Goal: Task Accomplishment & Management: Manage account settings

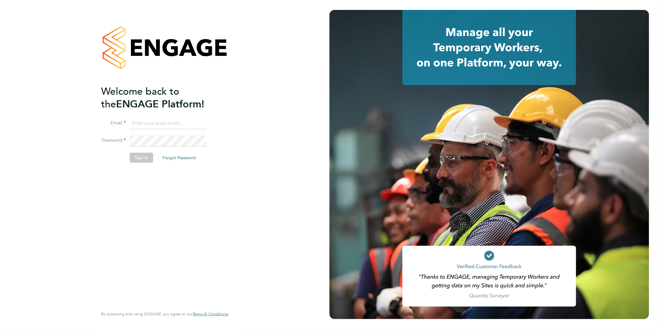
click at [167, 121] on input at bounding box center [168, 123] width 77 height 11
type input "rea.hill@abm.com"
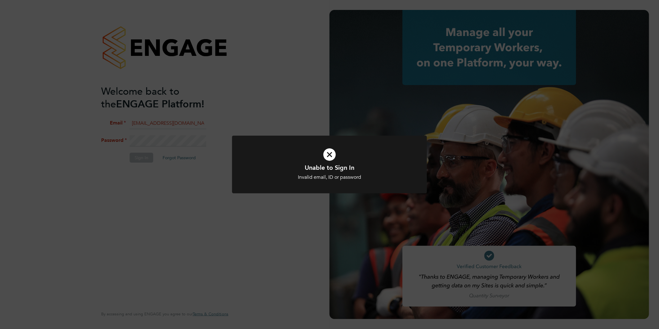
click at [321, 151] on icon at bounding box center [329, 154] width 161 height 24
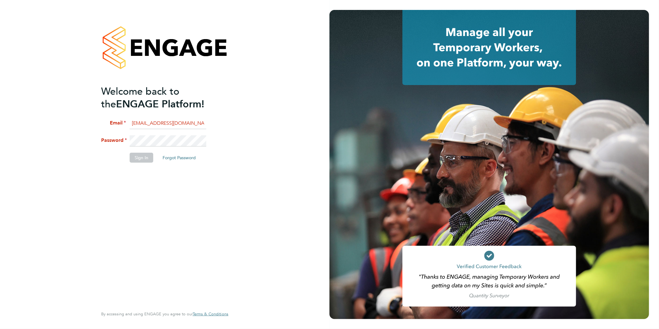
click at [75, 141] on div "Welcome back to the ENGAGE Platform! Email rea.hill@abm.com Password Sign In Fo…" at bounding box center [165, 164] width 330 height 329
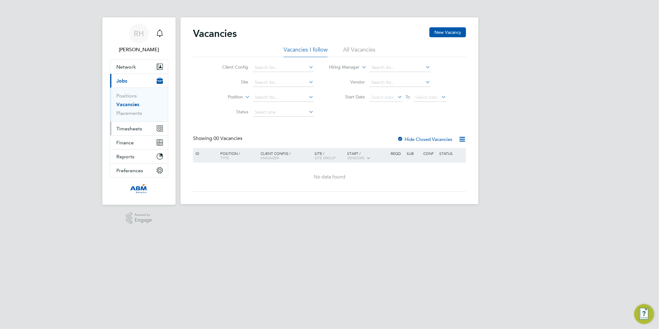
click at [135, 126] on span "Timesheets" at bounding box center [129, 129] width 26 height 6
click at [138, 129] on span "Timesheets" at bounding box center [129, 129] width 26 height 6
click at [136, 129] on span "Timesheets" at bounding box center [129, 129] width 26 height 6
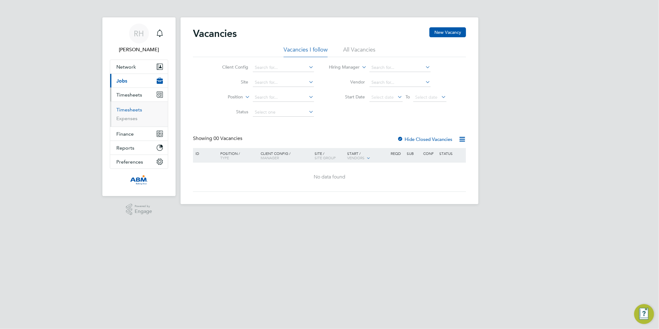
click at [129, 111] on link "Timesheets" at bounding box center [129, 110] width 26 height 6
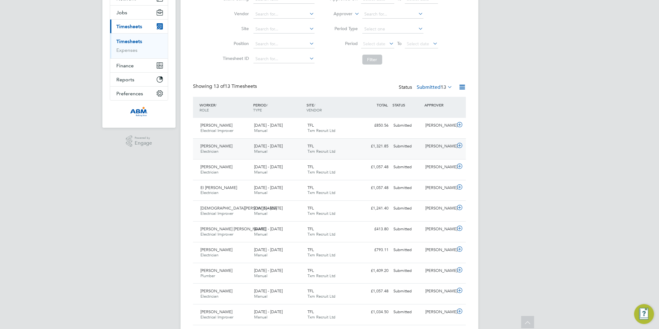
scroll to position [69, 0]
click at [460, 269] on icon at bounding box center [460, 269] width 8 height 5
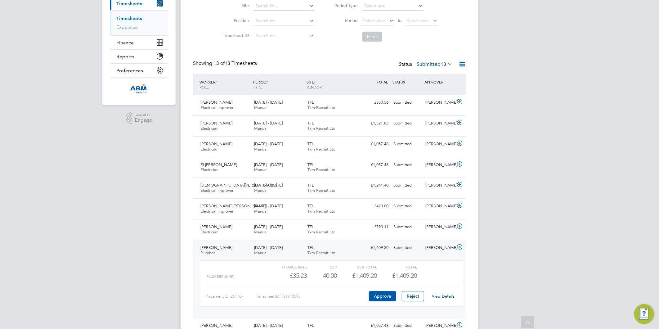
scroll to position [103, 0]
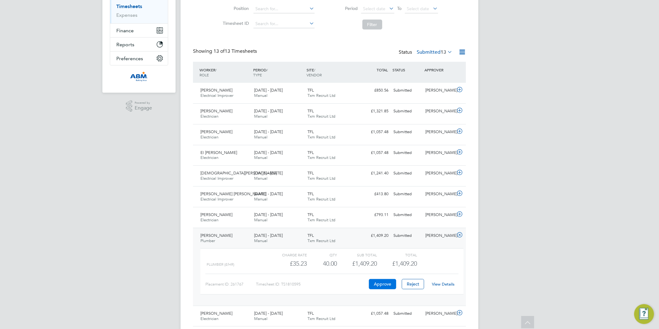
click at [385, 285] on button "Approve" at bounding box center [382, 284] width 27 height 10
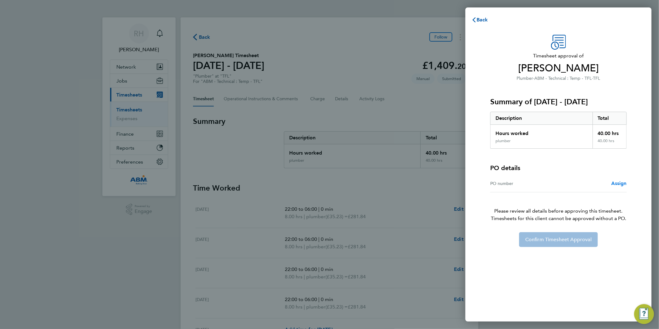
click at [614, 184] on span "Assign" at bounding box center [619, 183] width 16 height 6
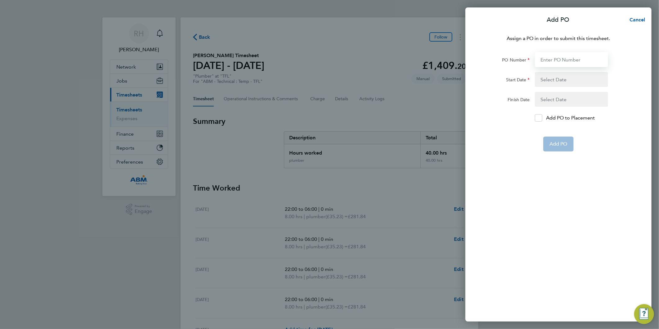
click at [548, 57] on input "PO Number" at bounding box center [571, 59] width 73 height 15
paste input "643732"
type input "643732"
click at [565, 79] on button "button" at bounding box center [571, 79] width 73 height 15
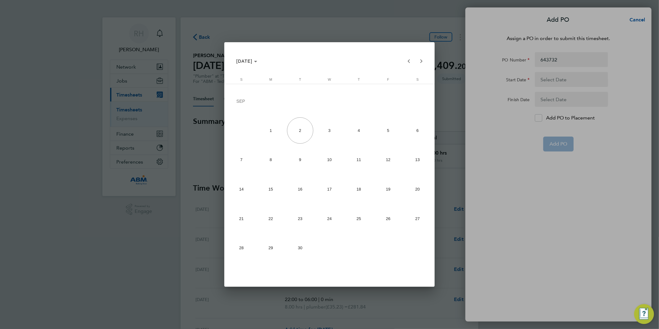
click at [356, 218] on span "25" at bounding box center [359, 218] width 26 height 26
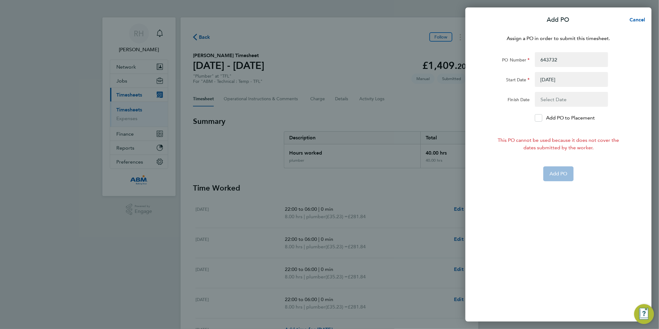
click at [557, 100] on button "button" at bounding box center [571, 99] width 73 height 15
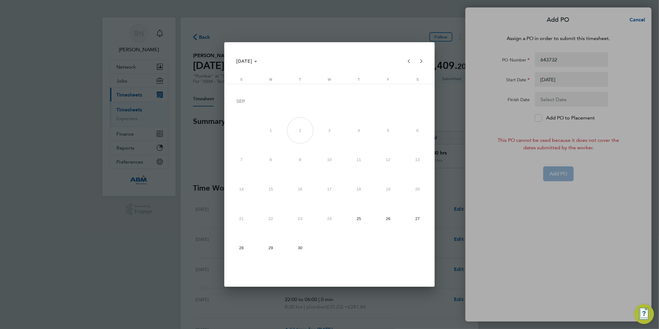
click at [585, 84] on div at bounding box center [329, 164] width 659 height 329
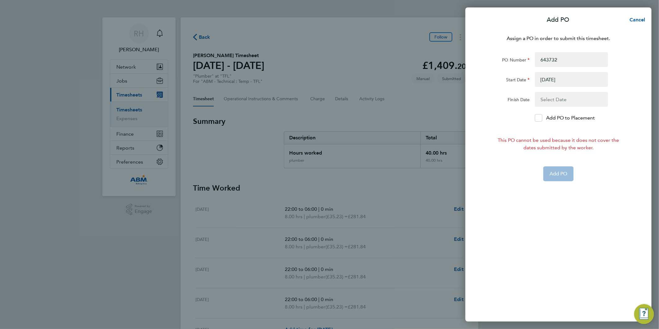
click at [567, 81] on button "button" at bounding box center [571, 79] width 73 height 15
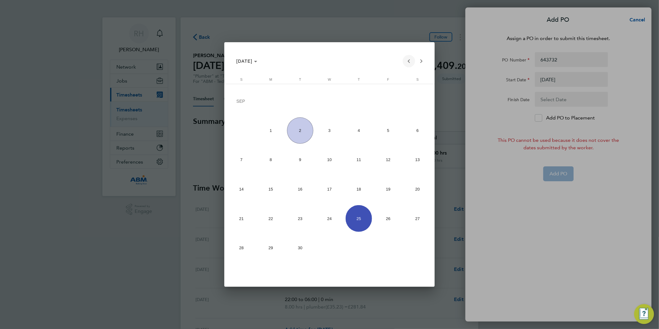
click at [407, 61] on span "Previous month" at bounding box center [409, 61] width 12 height 12
click at [282, 216] on span "25" at bounding box center [271, 220] width 26 height 26
type input "25 Aug 25"
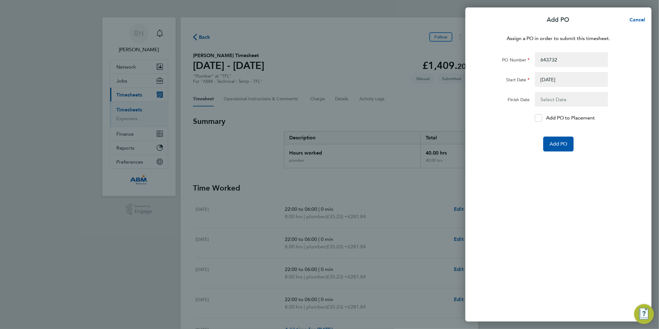
click at [566, 101] on button "button" at bounding box center [571, 99] width 73 height 15
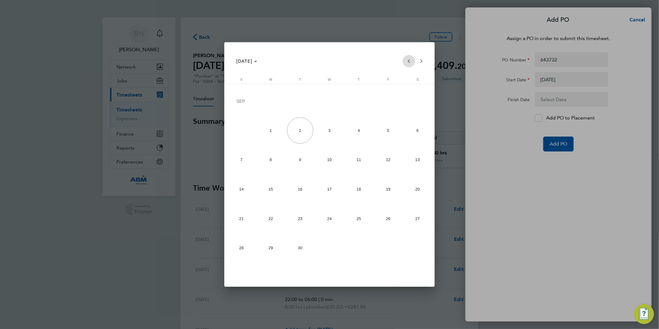
click at [407, 61] on span "Previous month" at bounding box center [409, 61] width 12 height 12
click at [249, 243] on span "31" at bounding box center [241, 249] width 26 height 26
type input "31 Aug 25"
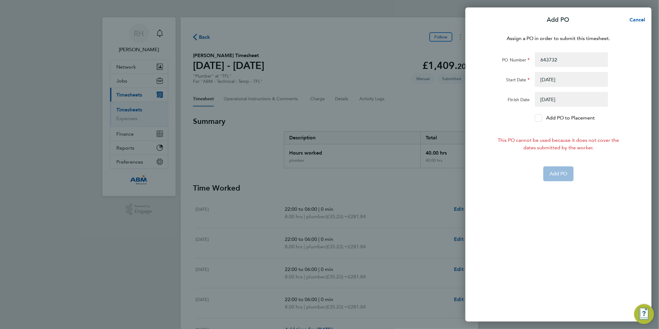
click at [540, 119] on icon at bounding box center [538, 118] width 5 height 4
click at [541, 118] on input "Add PO to Placement" at bounding box center [541, 118] width 0 height 0
click at [569, 83] on button "button" at bounding box center [571, 79] width 73 height 15
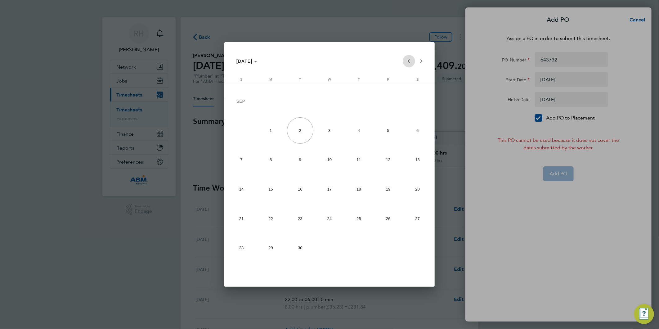
click at [410, 60] on span "Previous month" at bounding box center [409, 61] width 12 height 12
click at [241, 217] on span "24" at bounding box center [241, 220] width 26 height 26
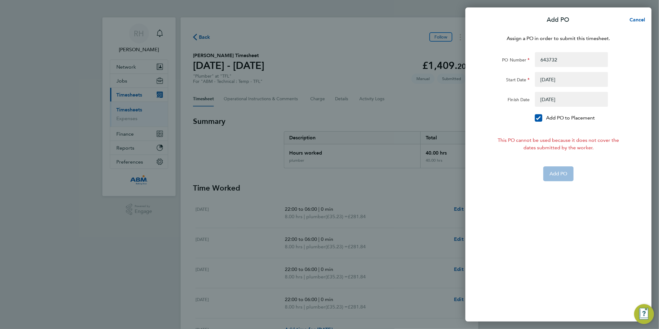
click at [564, 79] on button "button" at bounding box center [571, 79] width 73 height 15
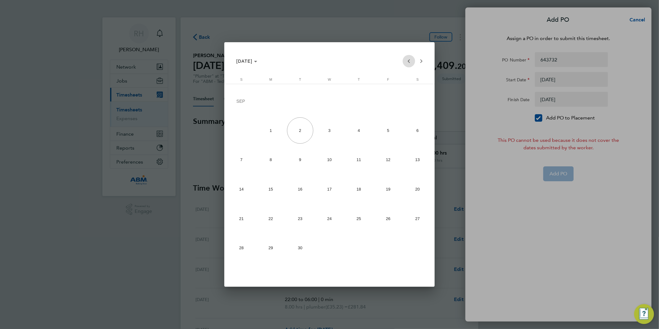
click at [408, 61] on span "Previous month" at bounding box center [409, 61] width 12 height 12
click at [276, 218] on span "25" at bounding box center [271, 220] width 26 height 26
type input "25 Aug 25"
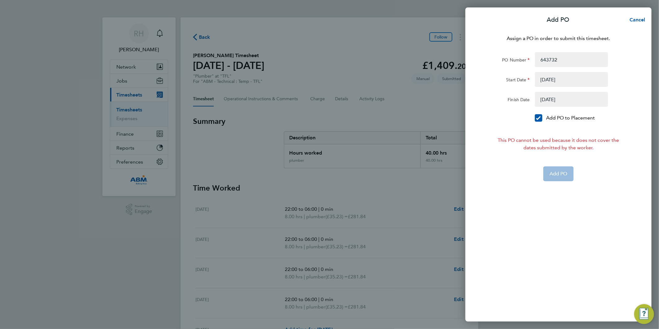
click at [567, 92] on button "button" at bounding box center [571, 99] width 73 height 15
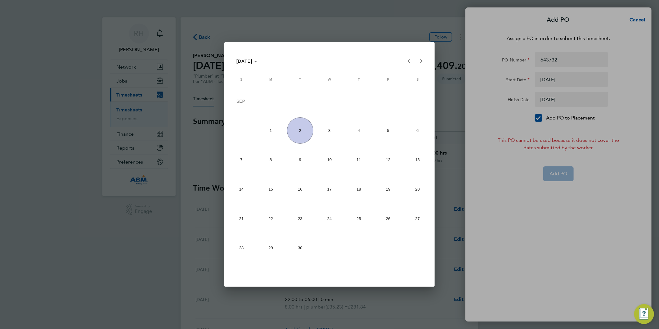
click at [269, 126] on span "1" at bounding box center [271, 130] width 26 height 26
type input "01 Sep 25"
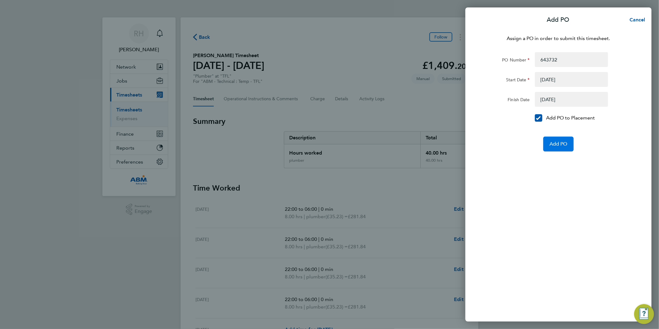
click at [560, 142] on span "Add PO" at bounding box center [559, 144] width 18 height 6
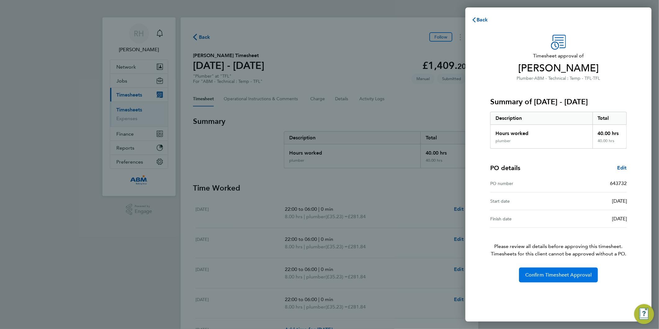
click at [548, 271] on button "Confirm Timesheet Approval" at bounding box center [558, 275] width 79 height 15
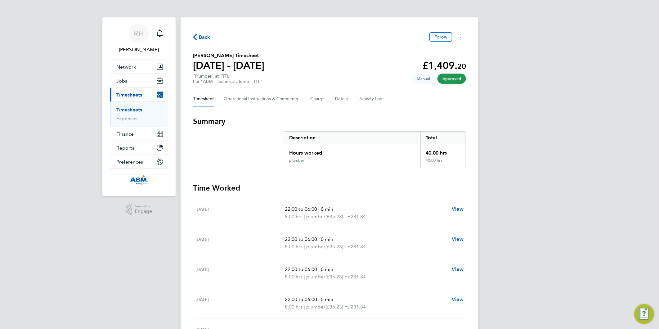
click at [206, 38] on span "Back" at bounding box center [204, 37] width 11 height 7
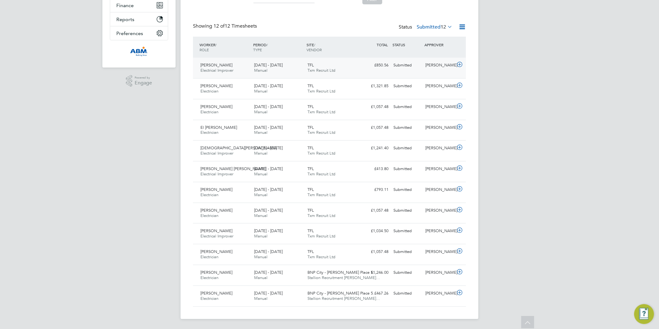
click at [460, 65] on icon at bounding box center [460, 64] width 8 height 5
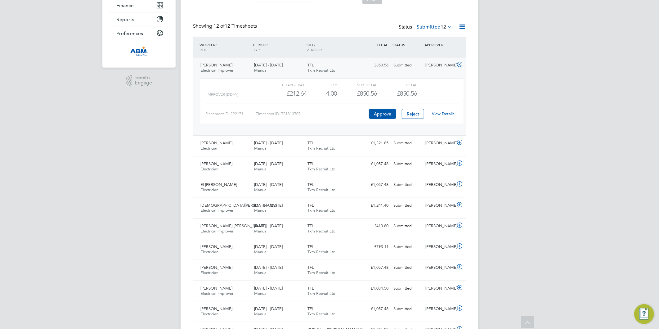
click at [448, 112] on link "View Details" at bounding box center [443, 113] width 23 height 5
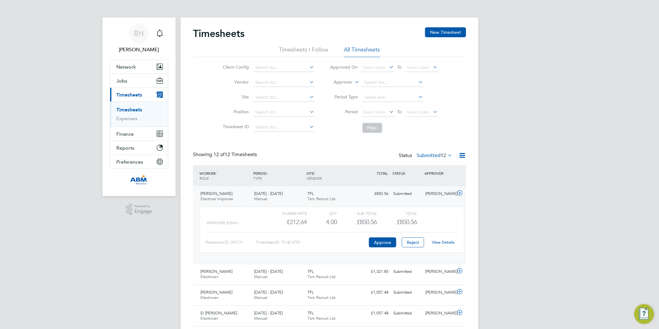
click at [132, 107] on link "Timesheets" at bounding box center [129, 110] width 26 height 6
click at [132, 109] on link "Timesheets" at bounding box center [129, 110] width 26 height 6
click at [122, 107] on link "Timesheets" at bounding box center [129, 110] width 26 height 6
click at [122, 110] on link "Timesheets" at bounding box center [129, 110] width 26 height 6
click at [462, 193] on icon at bounding box center [460, 193] width 8 height 5
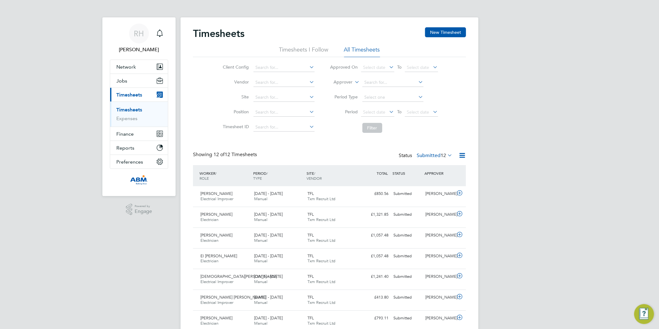
click at [122, 110] on link "Timesheets" at bounding box center [129, 110] width 26 height 6
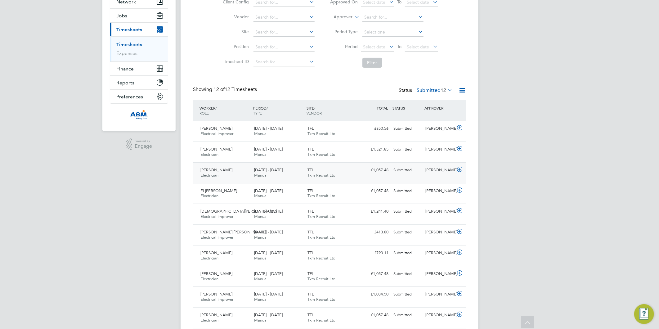
scroll to position [60, 0]
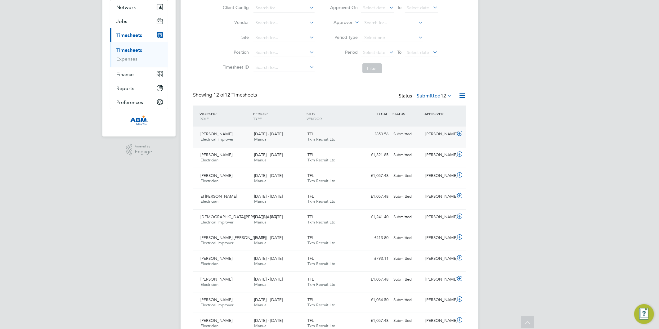
click at [460, 135] on icon at bounding box center [460, 133] width 8 height 5
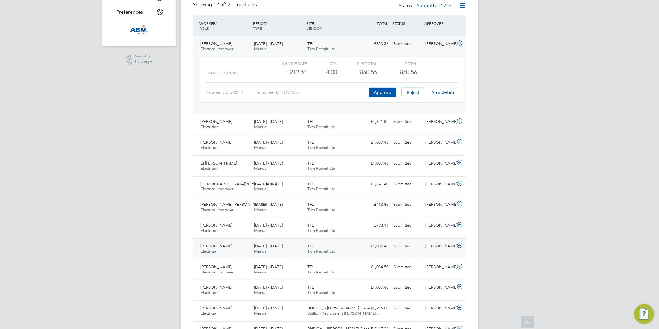
scroll to position [82, 0]
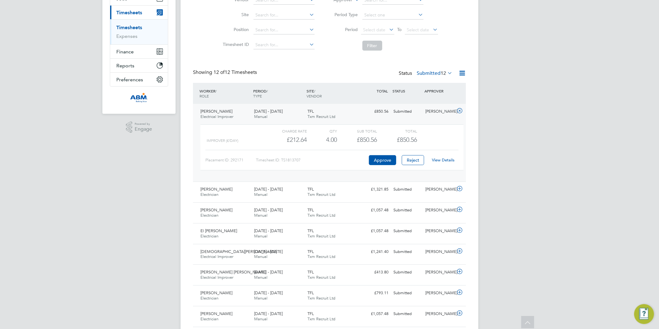
click at [457, 110] on icon at bounding box center [460, 110] width 8 height 5
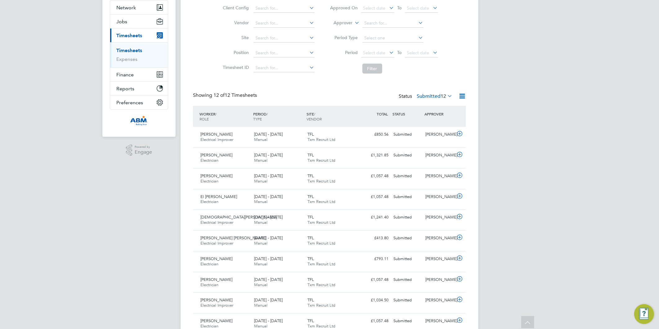
scroll to position [48, 0]
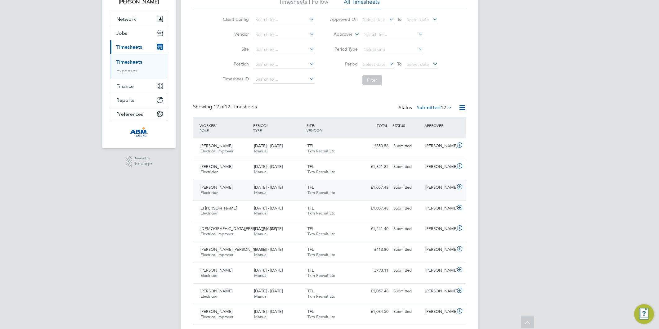
click at [458, 185] on icon at bounding box center [460, 186] width 8 height 5
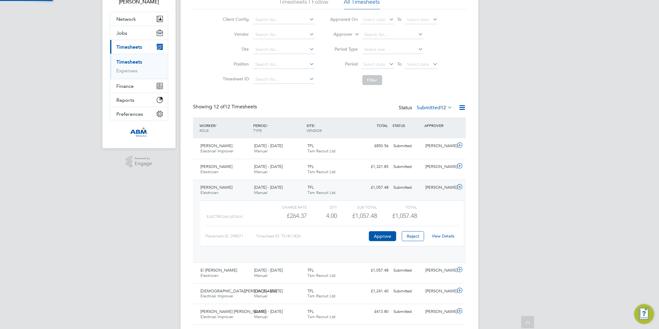
scroll to position [10, 61]
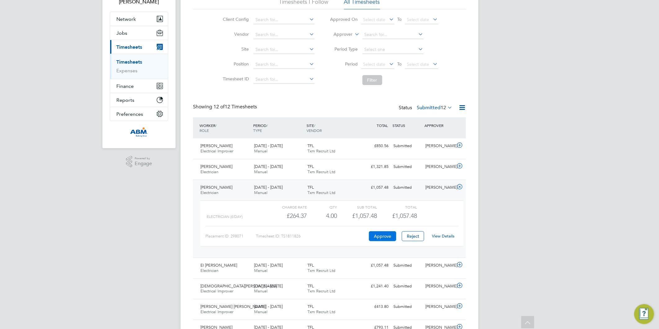
click at [383, 236] on button "Approve" at bounding box center [382, 236] width 27 height 10
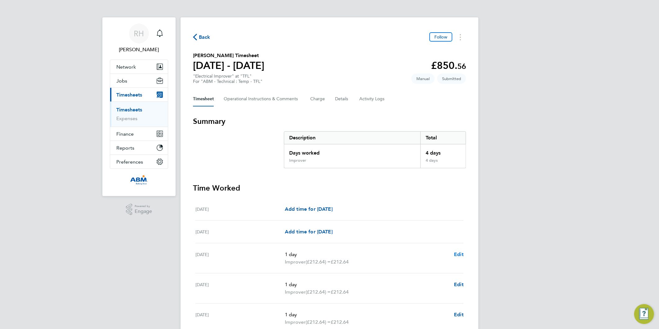
click at [458, 252] on span "Edit" at bounding box center [459, 254] width 10 height 6
select select "1"
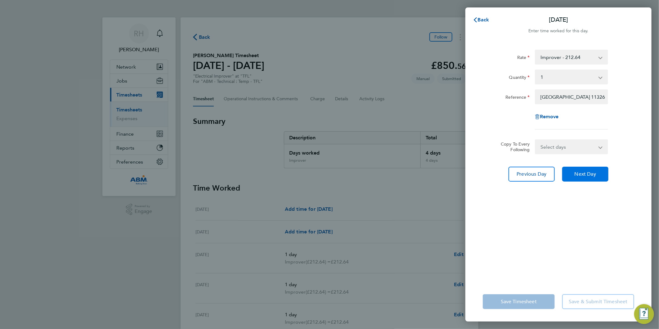
click at [596, 175] on span "Next Day" at bounding box center [585, 174] width 21 height 6
select select "1"
click at [583, 173] on span "Next Day" at bounding box center [585, 174] width 21 height 6
select select "1"
click at [605, 176] on button "Next Day" at bounding box center [585, 174] width 46 height 15
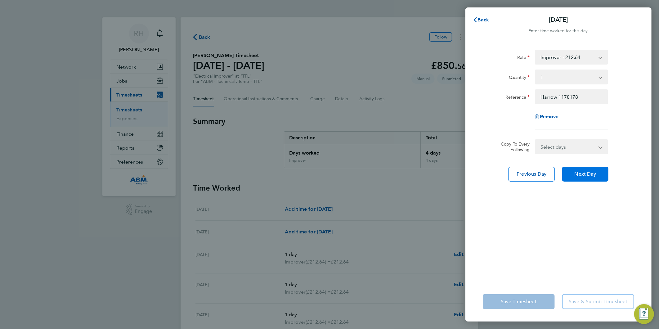
select select "1"
drag, startPoint x: 507, startPoint y: 50, endPoint x: 498, endPoint y: 38, distance: 15.0
click at [507, 50] on div "Rate" at bounding box center [506, 56] width 47 height 12
click at [483, 20] on span "Back" at bounding box center [483, 20] width 11 height 6
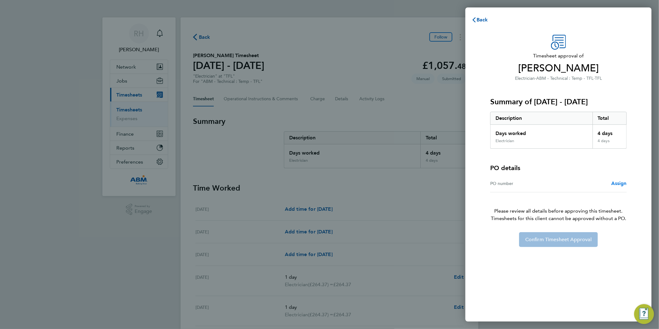
click at [618, 183] on span "Assign" at bounding box center [619, 183] width 16 height 6
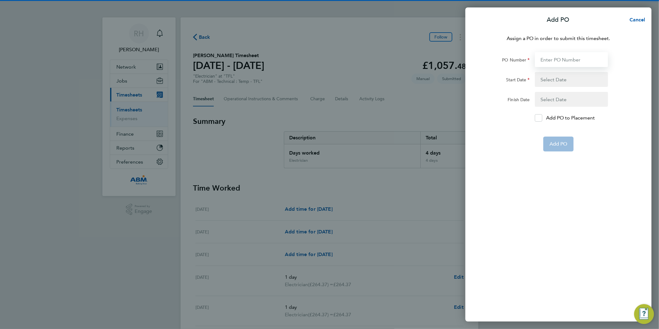
click at [555, 62] on input "PO Number" at bounding box center [571, 59] width 73 height 15
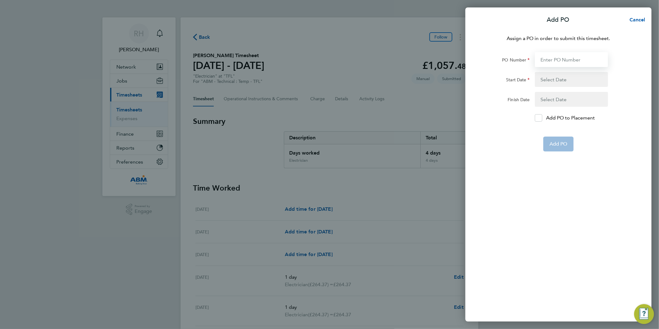
paste input "643794"
type input "643794"
click at [546, 79] on button "button" at bounding box center [571, 79] width 73 height 15
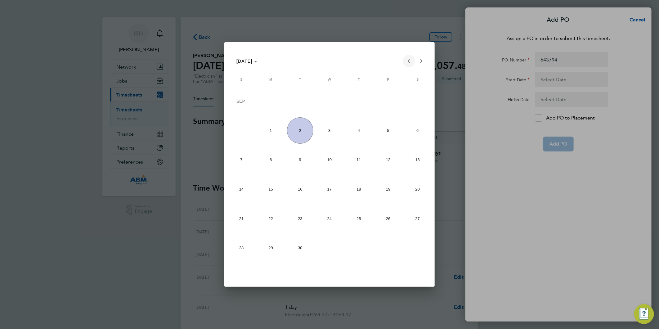
click at [407, 61] on span "Previous month" at bounding box center [409, 61] width 12 height 12
click at [412, 190] on span "23" at bounding box center [417, 191] width 26 height 26
type input "[DATE]"
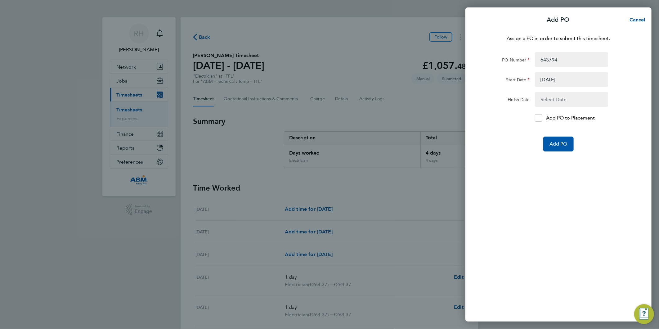
click at [553, 97] on button "button" at bounding box center [571, 99] width 73 height 15
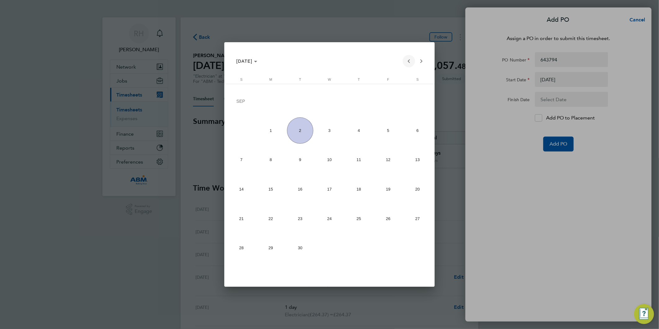
click at [406, 61] on span "Previous month" at bounding box center [409, 61] width 12 height 12
click at [390, 220] on span "29" at bounding box center [388, 220] width 26 height 26
type input "[DATE]"
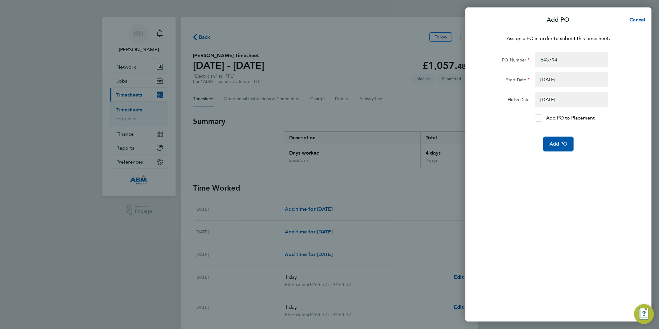
click at [538, 120] on div at bounding box center [538, 117] width 7 height 7
click at [541, 118] on input "Add PO to Placement" at bounding box center [541, 118] width 0 height 0
click at [559, 145] on span "Add PO" at bounding box center [559, 144] width 18 height 6
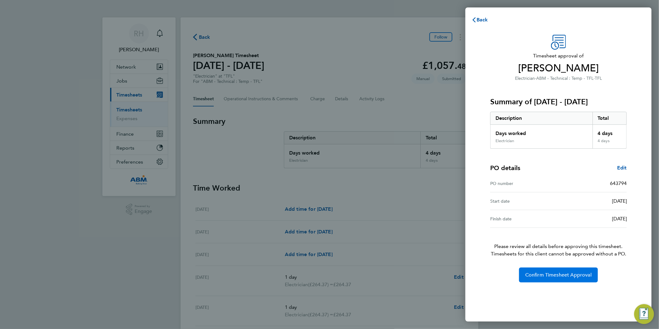
click at [537, 276] on span "Confirm Timesheet Approval" at bounding box center [558, 275] width 66 height 6
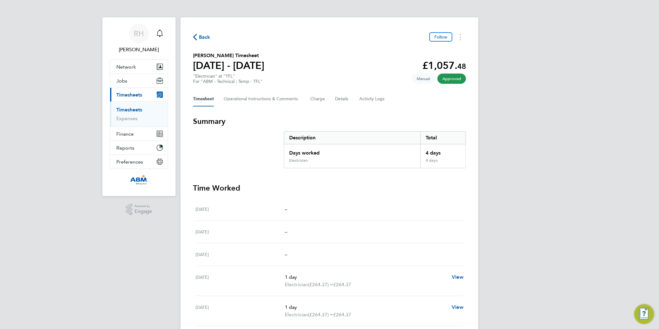
click at [205, 37] on span "Back" at bounding box center [204, 37] width 11 height 7
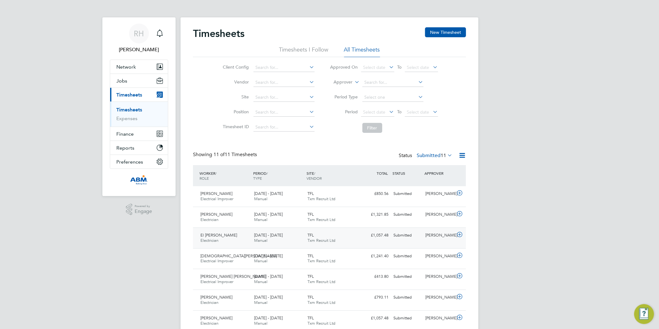
click at [458, 234] on icon at bounding box center [460, 234] width 8 height 5
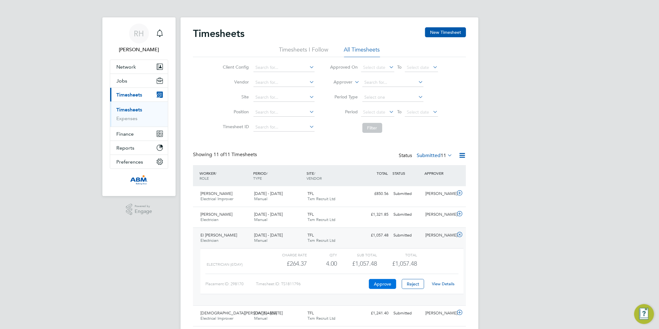
click at [386, 284] on button "Approve" at bounding box center [382, 284] width 27 height 10
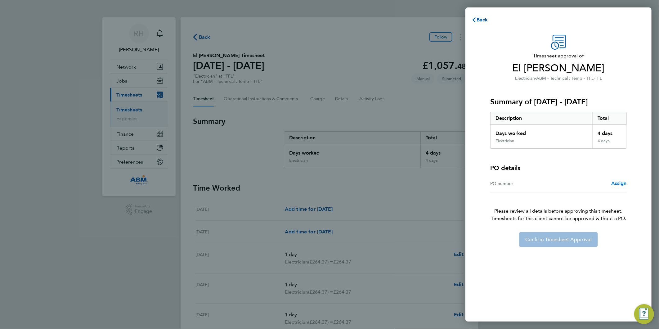
click at [619, 184] on span "Assign" at bounding box center [619, 183] width 16 height 6
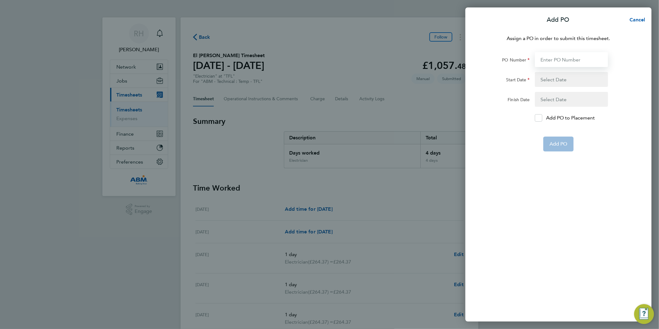
click at [551, 61] on input "PO Number" at bounding box center [571, 59] width 73 height 15
paste input "643794"
type input "643794"
type input "[DATE]"
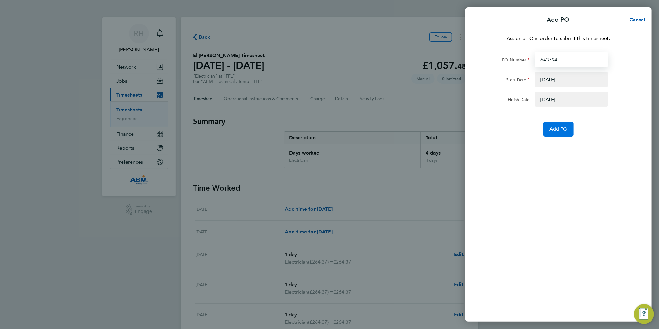
type input "643794"
click at [554, 128] on span "Add PO" at bounding box center [559, 129] width 18 height 6
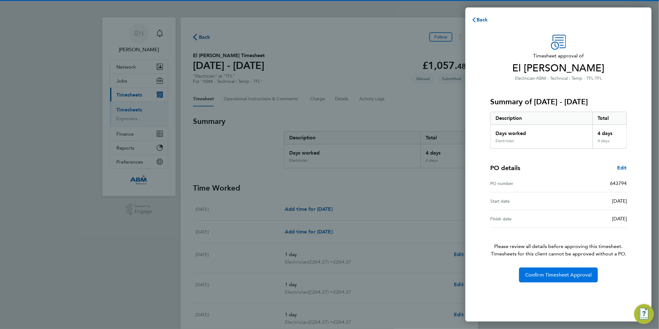
click at [550, 281] on button "Confirm Timesheet Approval" at bounding box center [558, 275] width 79 height 15
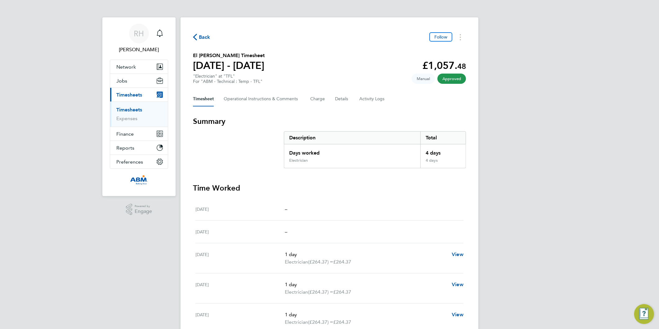
click at [206, 38] on span "Back" at bounding box center [204, 37] width 11 height 7
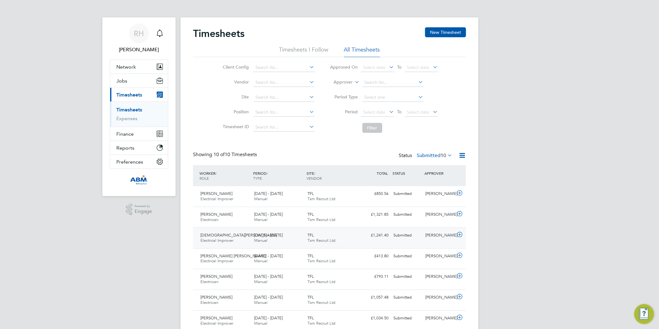
click at [462, 233] on icon at bounding box center [460, 234] width 8 height 5
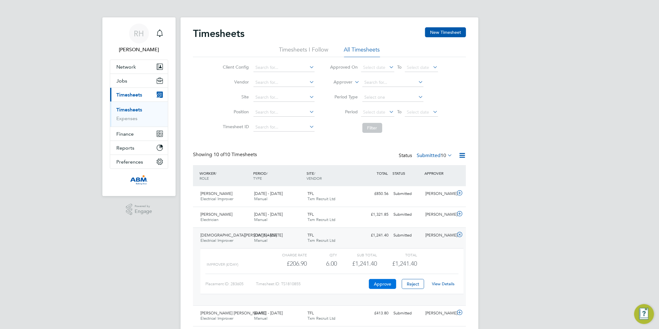
click at [376, 284] on button "Approve" at bounding box center [382, 284] width 27 height 10
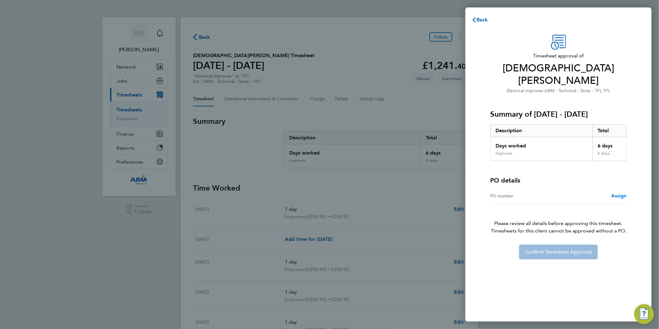
click at [615, 193] on span "Assign" at bounding box center [619, 196] width 16 height 6
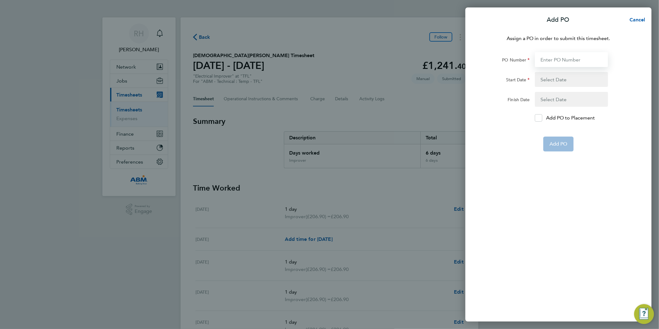
click at [547, 61] on input "PO Number" at bounding box center [571, 59] width 73 height 15
paste input "643794"
type input "643794"
type input "[DATE]"
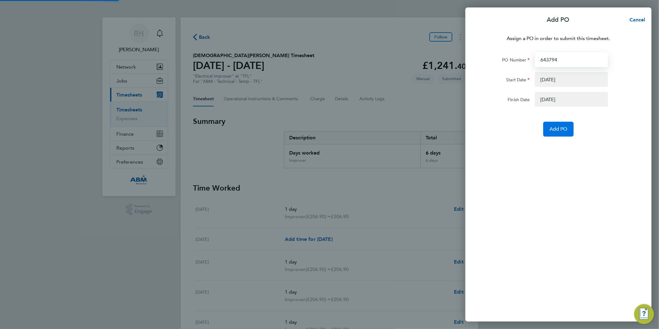
type input "643794"
click at [559, 129] on span "Add PO" at bounding box center [559, 129] width 18 height 6
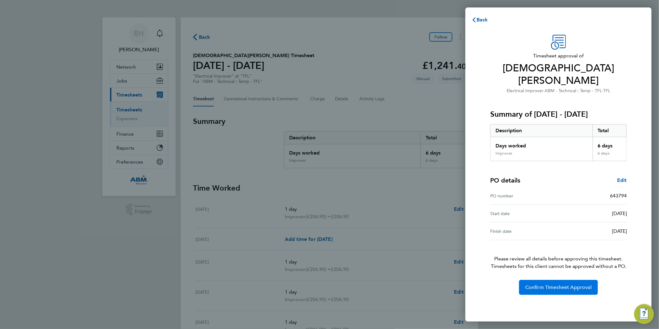
click at [551, 284] on span "Confirm Timesheet Approval" at bounding box center [558, 287] width 66 height 6
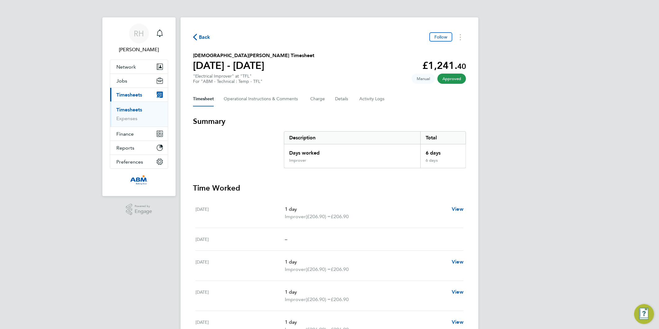
click at [207, 36] on span "Back" at bounding box center [204, 37] width 11 height 7
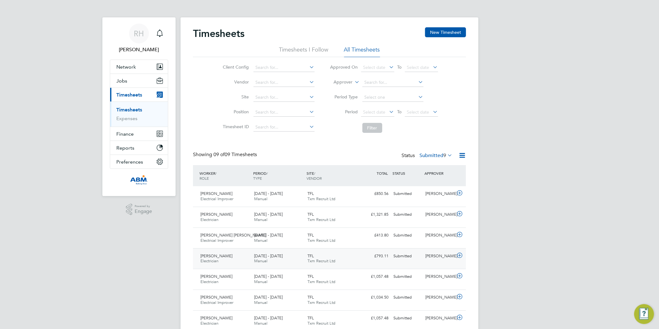
click at [460, 257] on icon at bounding box center [460, 255] width 8 height 5
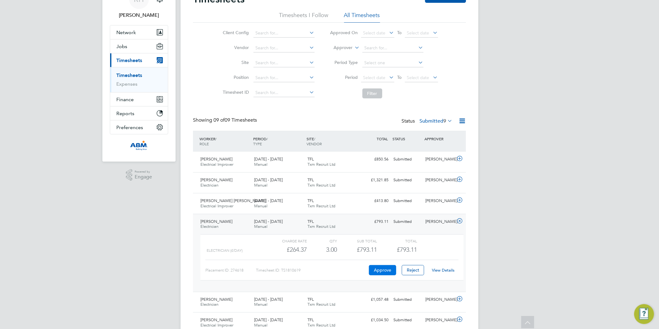
click at [383, 273] on button "Approve" at bounding box center [382, 270] width 27 height 10
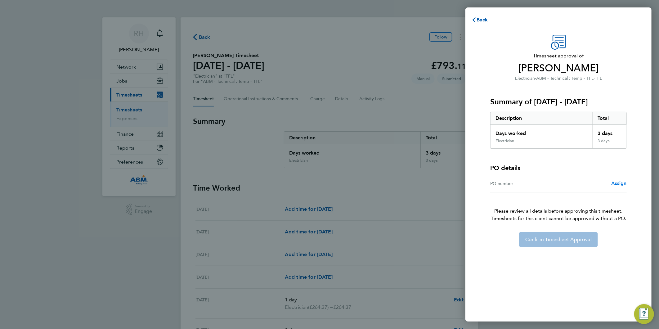
click at [617, 182] on span "Assign" at bounding box center [619, 183] width 16 height 6
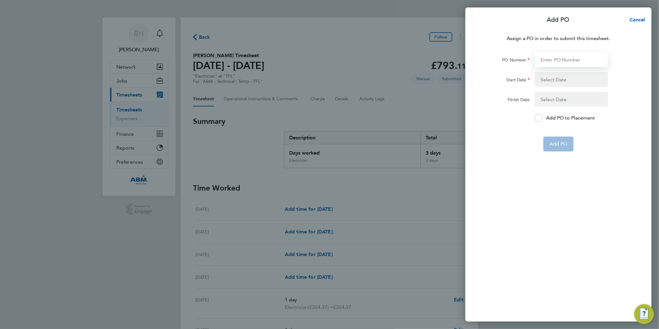
click at [549, 58] on input "PO Number" at bounding box center [571, 59] width 73 height 15
paste input "643794"
type input "643794"
type input "[DATE]"
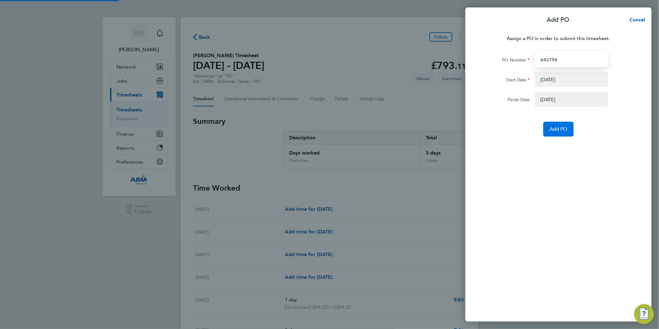
type input "643794"
click at [559, 129] on span "Add PO" at bounding box center [559, 129] width 18 height 6
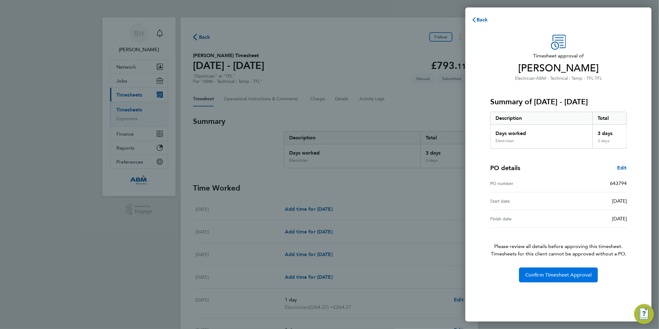
click at [551, 275] on span "Confirm Timesheet Approval" at bounding box center [558, 275] width 66 height 6
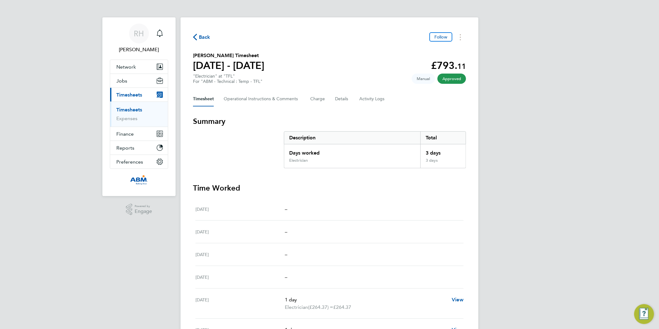
click at [202, 35] on span "Back" at bounding box center [204, 37] width 11 height 7
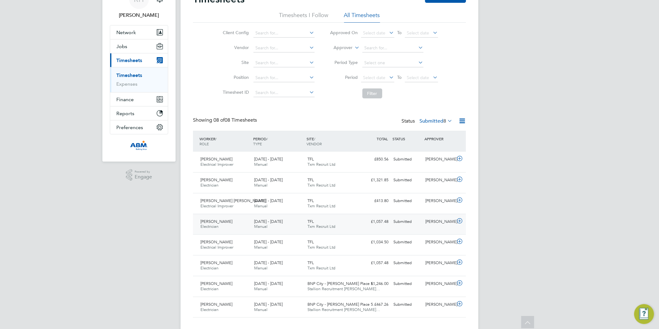
click at [462, 221] on icon at bounding box center [460, 220] width 8 height 5
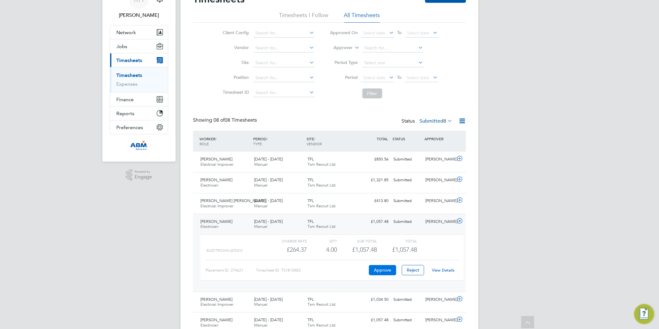
click at [379, 271] on button "Approve" at bounding box center [382, 270] width 27 height 10
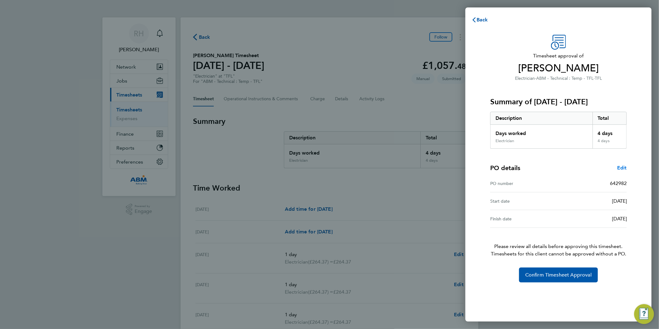
click at [622, 168] on span "Edit" at bounding box center [622, 168] width 10 height 6
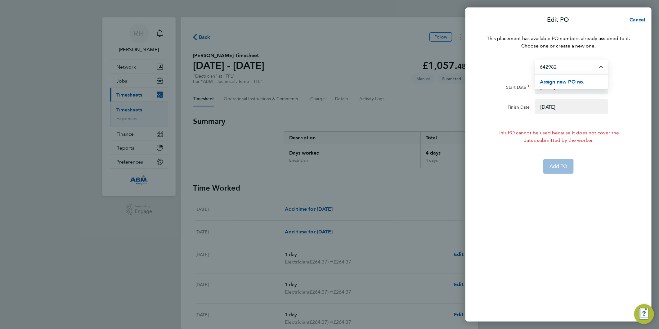
click at [579, 67] on input "642982" at bounding box center [571, 67] width 73 height 15
click at [560, 82] on span "Assign new PO no." at bounding box center [562, 82] width 45 height 6
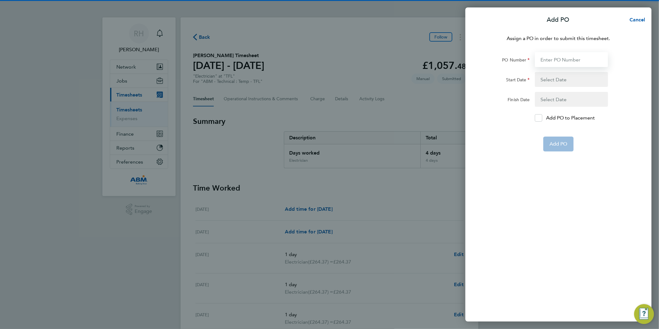
click at [551, 59] on input "PO Number" at bounding box center [571, 59] width 73 height 15
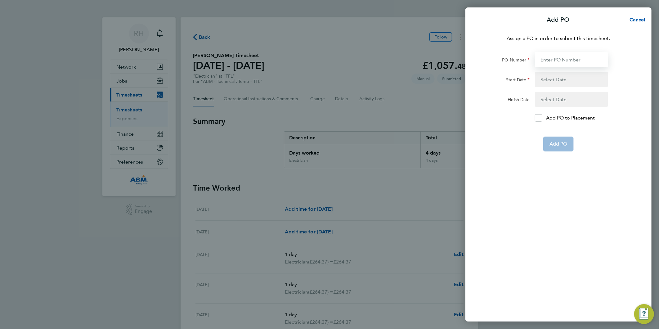
paste input "643794"
type input "643794"
type input "[DATE]"
type input "643794"
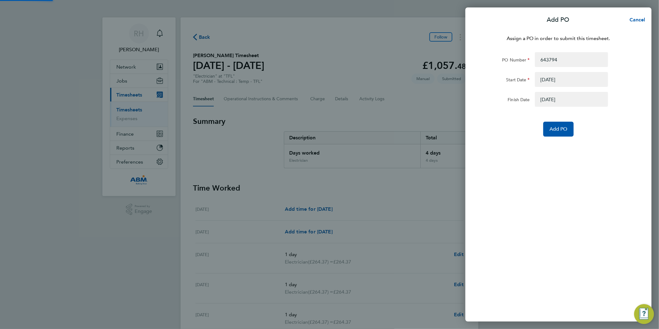
click at [556, 75] on button "button" at bounding box center [571, 79] width 73 height 15
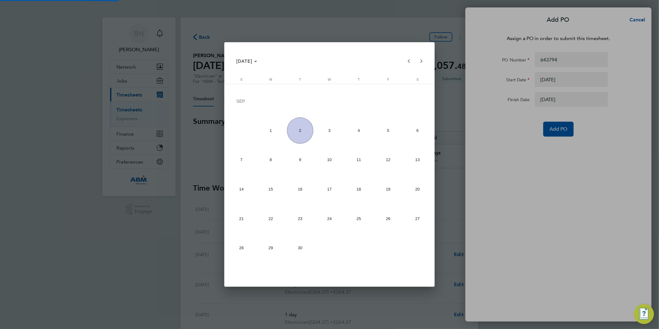
click at [525, 131] on div at bounding box center [329, 164] width 659 height 329
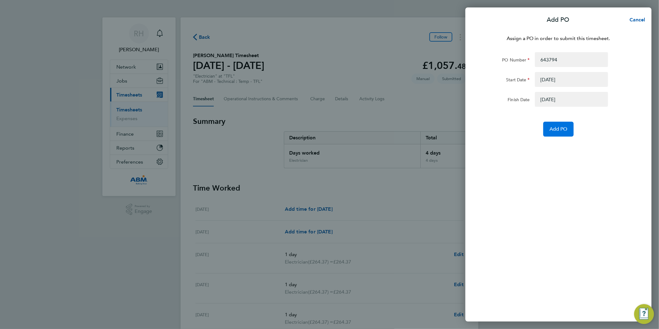
click at [555, 128] on span "Add PO" at bounding box center [559, 129] width 18 height 6
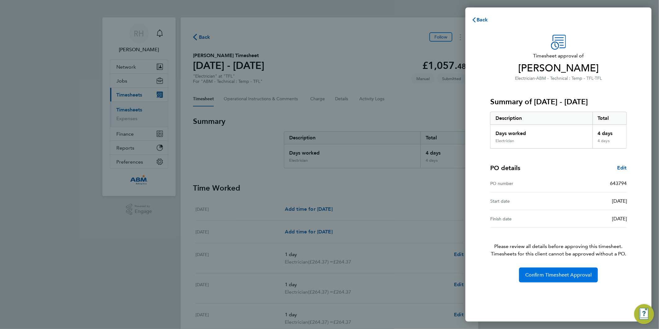
click at [572, 271] on button "Confirm Timesheet Approval" at bounding box center [558, 275] width 79 height 15
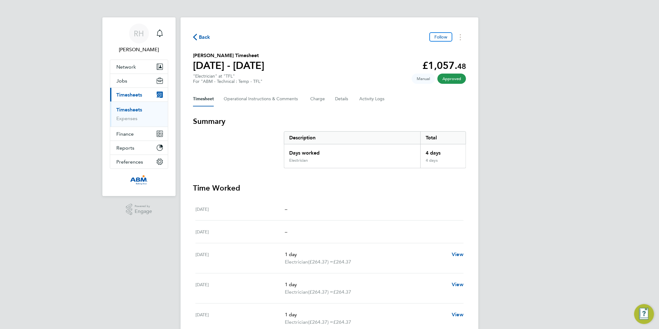
click at [203, 34] on span "Back" at bounding box center [204, 37] width 11 height 7
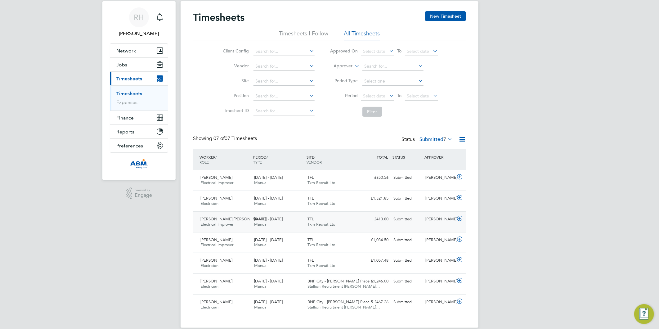
scroll to position [25, 0]
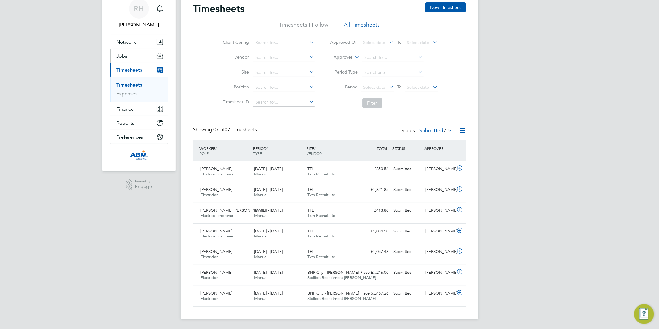
click at [128, 85] on link "Timesheets" at bounding box center [129, 85] width 26 height 6
click at [457, 250] on icon at bounding box center [460, 251] width 8 height 5
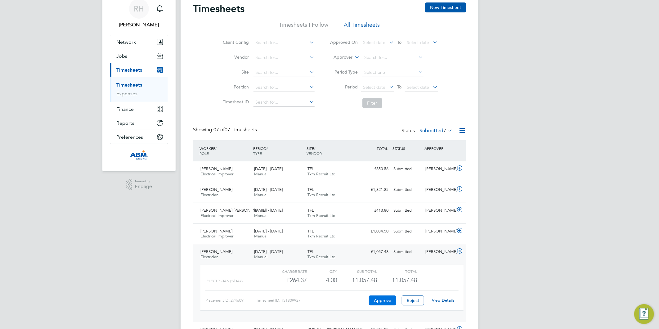
click at [386, 300] on button "Approve" at bounding box center [382, 300] width 27 height 10
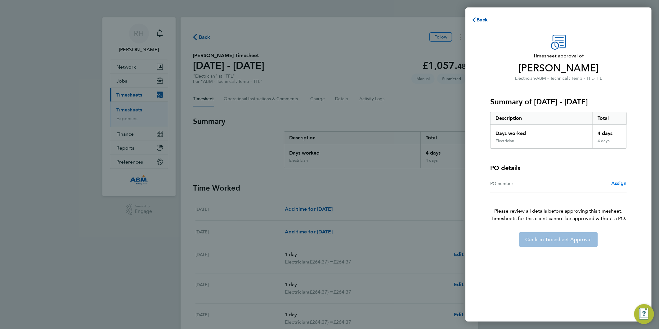
click at [618, 186] on span "Assign" at bounding box center [619, 183] width 16 height 6
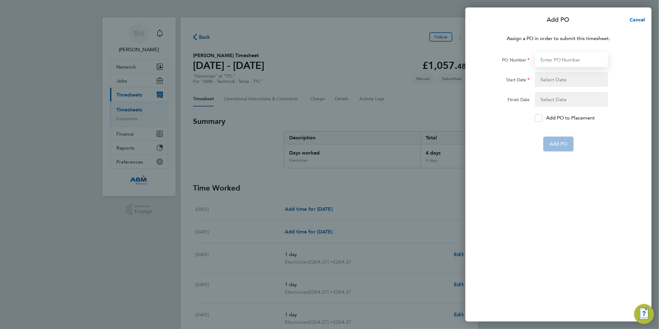
click at [558, 58] on input "PO Number" at bounding box center [571, 59] width 73 height 15
paste input "643794"
type input "643794"
type input "[DATE]"
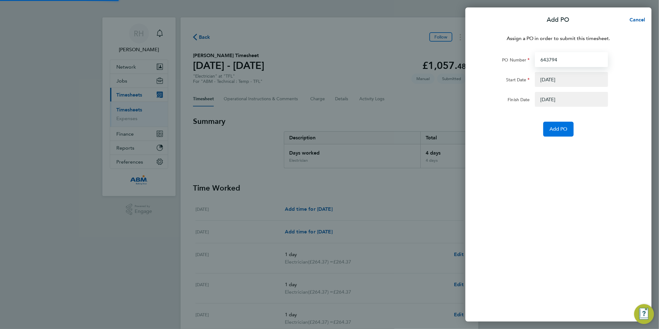
type input "643794"
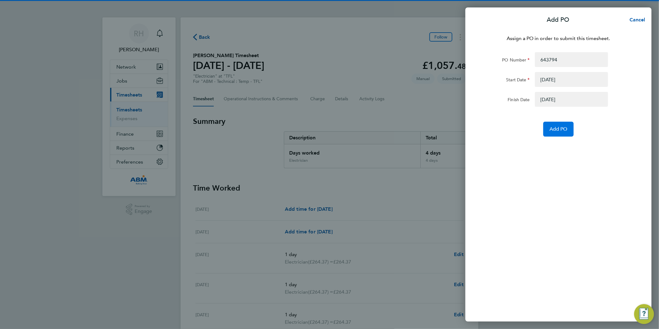
click at [563, 128] on span "Add PO" at bounding box center [559, 129] width 18 height 6
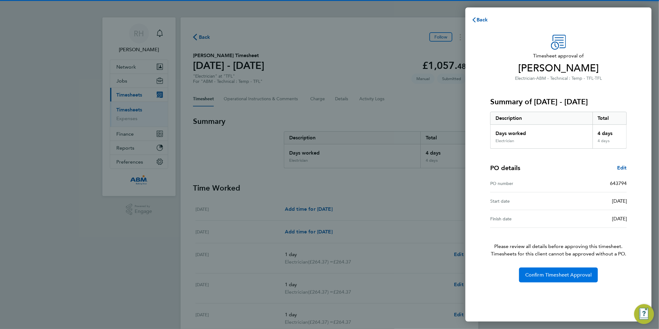
click at [549, 276] on span "Confirm Timesheet Approval" at bounding box center [558, 275] width 66 height 6
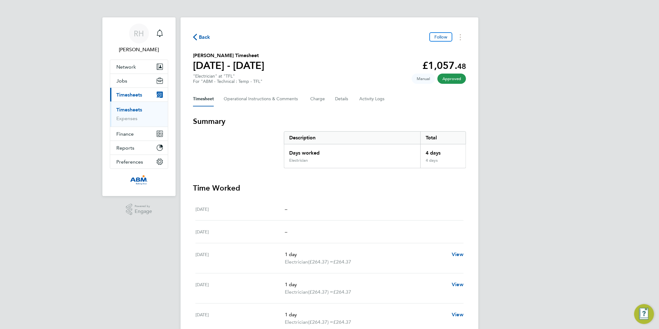
click at [201, 38] on span "Back" at bounding box center [204, 37] width 11 height 7
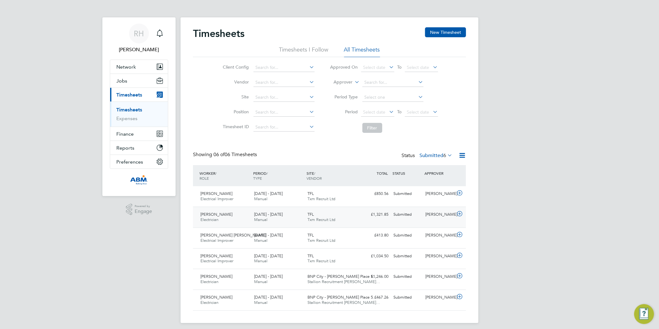
click at [458, 212] on icon at bounding box center [460, 213] width 8 height 5
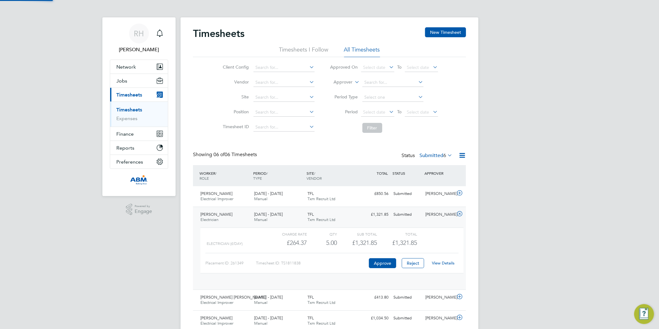
scroll to position [10, 61]
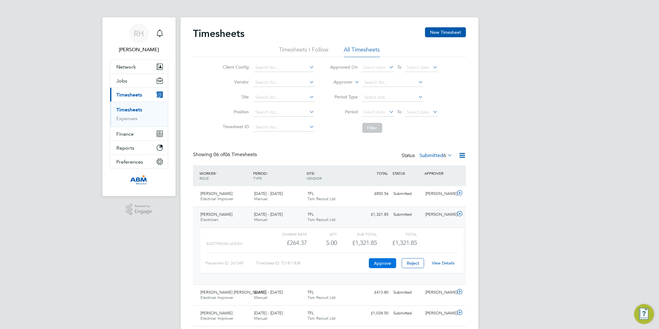
click at [380, 263] on button "Approve" at bounding box center [382, 263] width 27 height 10
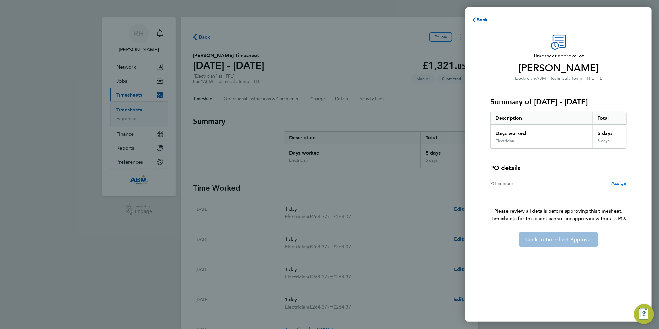
click at [614, 182] on span "Assign" at bounding box center [619, 183] width 16 height 6
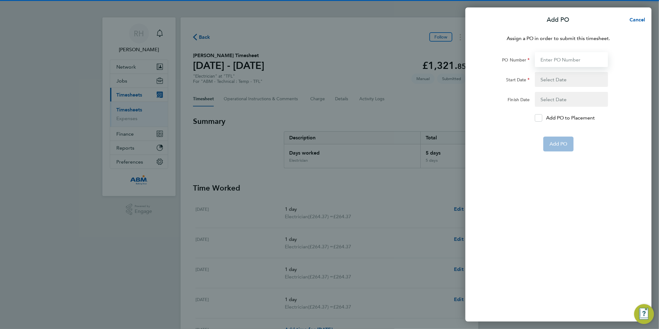
click at [555, 59] on input "PO Number" at bounding box center [571, 59] width 73 height 15
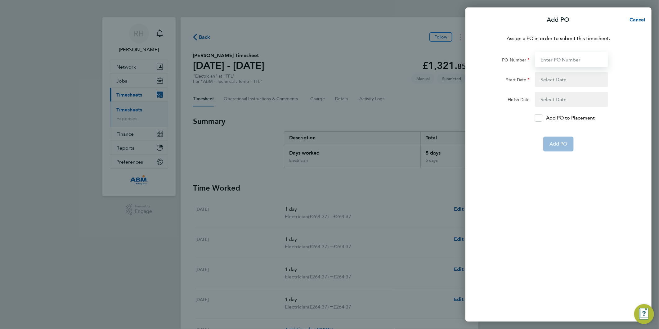
paste input "643794"
type input "643794"
type input "[DATE]"
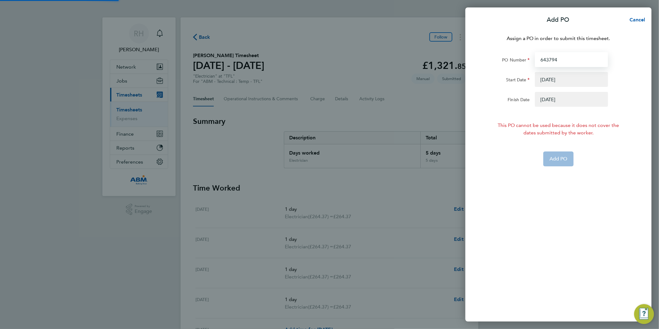
type input "643794"
click at [562, 80] on button "button" at bounding box center [571, 79] width 73 height 15
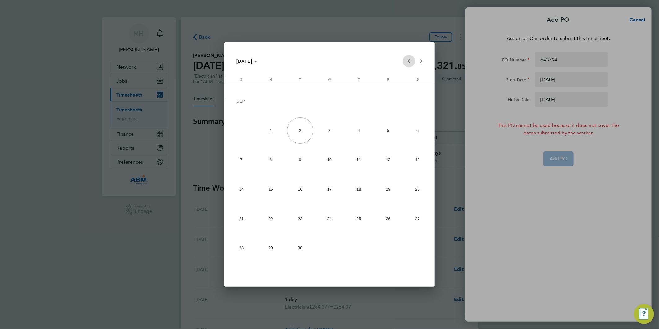
click at [410, 63] on span "Previous month" at bounding box center [409, 61] width 12 height 12
click at [273, 222] on span "25" at bounding box center [271, 220] width 26 height 26
type input "25 Aug 25"
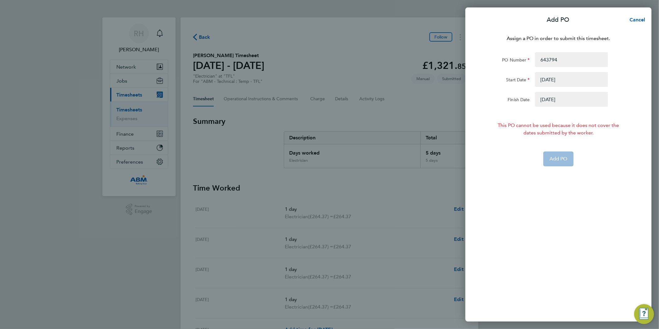
click at [559, 98] on button "button" at bounding box center [571, 99] width 73 height 15
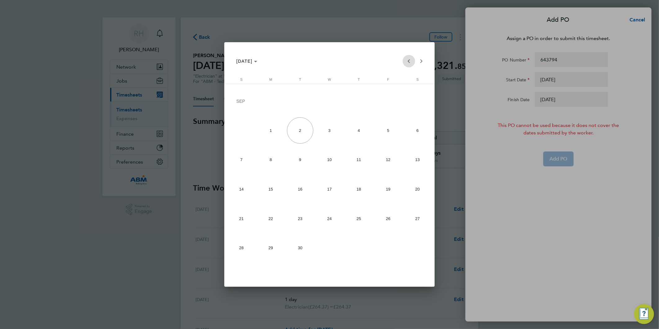
click at [407, 63] on span "Previous month" at bounding box center [409, 61] width 12 height 12
drag, startPoint x: 240, startPoint y: 246, endPoint x: 300, endPoint y: 213, distance: 69.2
click at [240, 246] on span "31" at bounding box center [241, 249] width 26 height 26
type input "31 Aug 25"
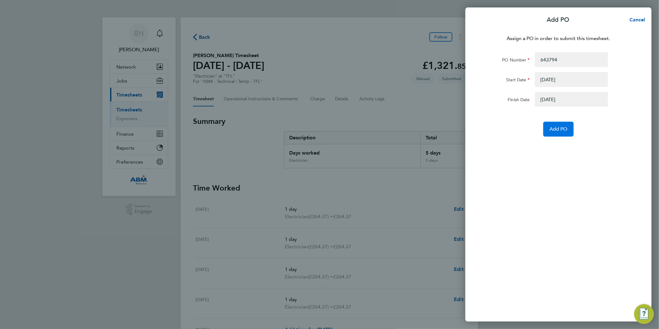
click at [562, 128] on span "Add PO" at bounding box center [559, 129] width 18 height 6
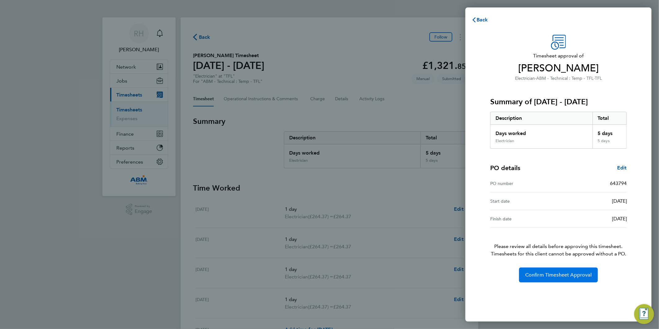
click at [562, 272] on span "Confirm Timesheet Approval" at bounding box center [558, 275] width 66 height 6
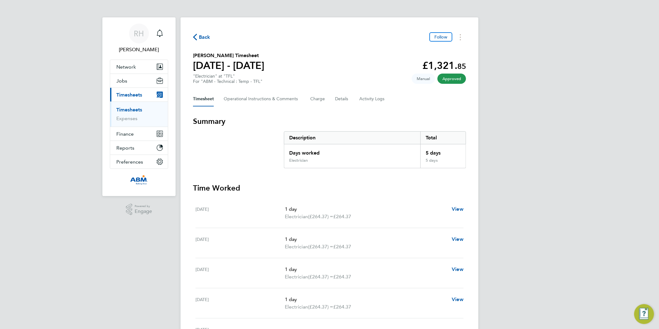
click at [203, 37] on span "Back" at bounding box center [204, 37] width 11 height 7
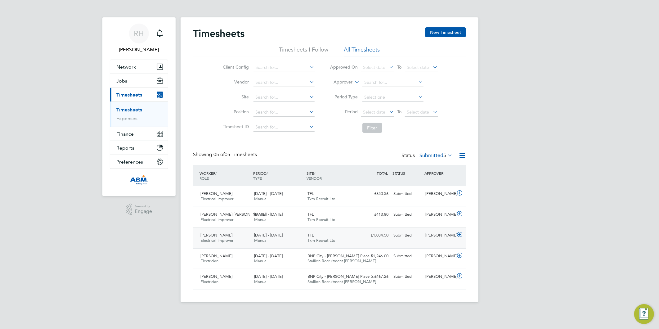
click at [460, 234] on icon at bounding box center [460, 234] width 8 height 5
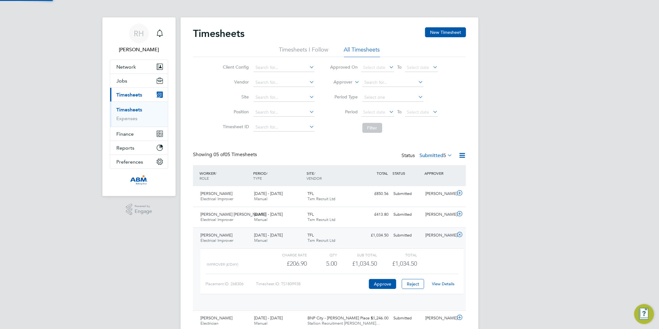
scroll to position [10, 61]
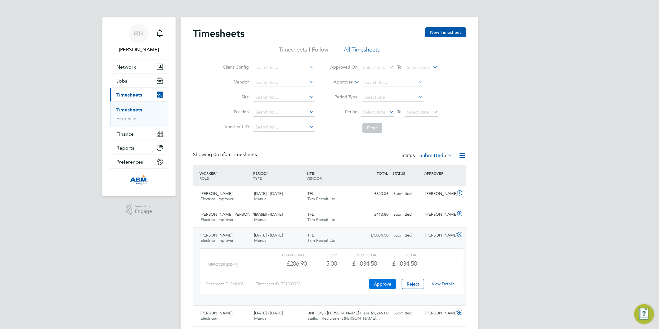
click at [386, 284] on button "Approve" at bounding box center [382, 284] width 27 height 10
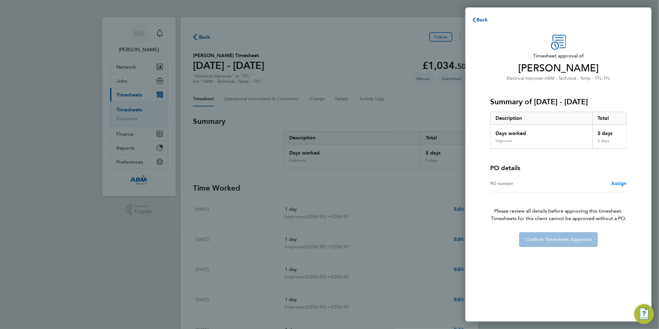
click at [617, 182] on span "Assign" at bounding box center [619, 183] width 16 height 6
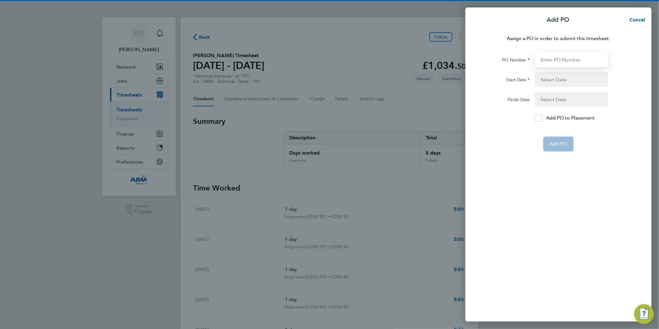
click at [551, 61] on input "PO Number" at bounding box center [571, 59] width 73 height 15
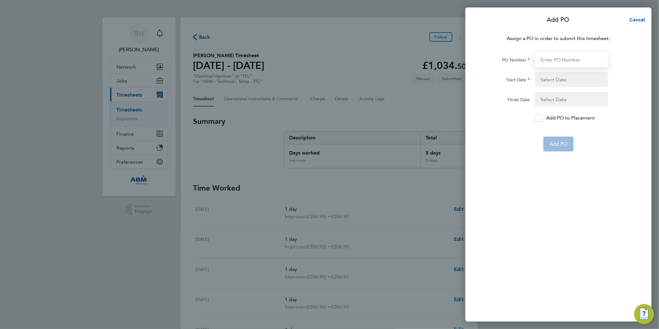
paste input "643794"
type input "643794"
type input "[DATE]"
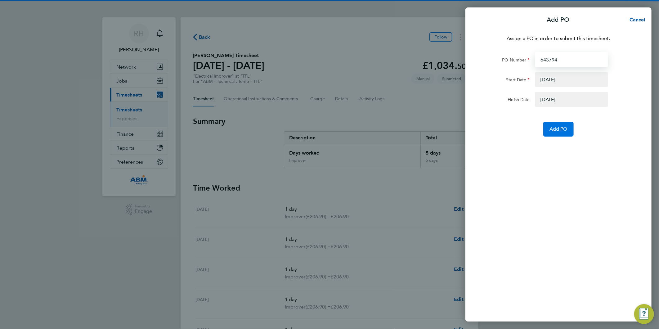
type input "643794"
click at [568, 124] on button "Add PO" at bounding box center [558, 129] width 30 height 15
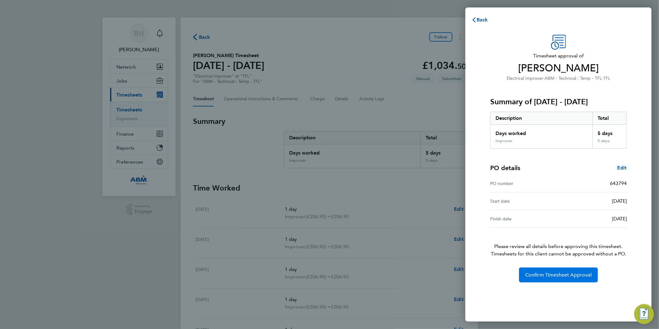
click at [559, 281] on button "Confirm Timesheet Approval" at bounding box center [558, 275] width 79 height 15
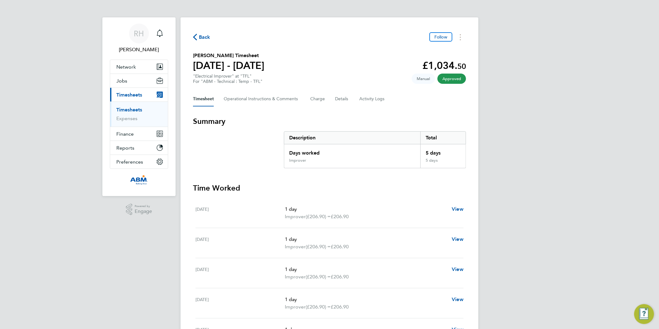
click at [206, 38] on span "Back" at bounding box center [204, 37] width 11 height 7
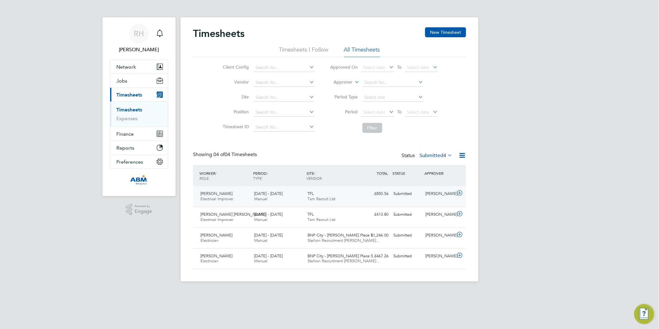
click at [457, 193] on icon at bounding box center [460, 193] width 8 height 5
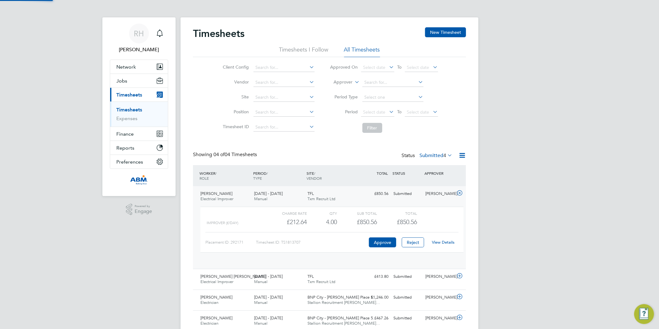
scroll to position [10, 61]
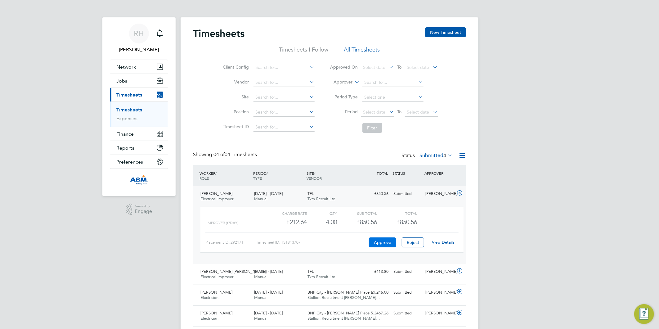
click at [381, 243] on button "Approve" at bounding box center [382, 242] width 27 height 10
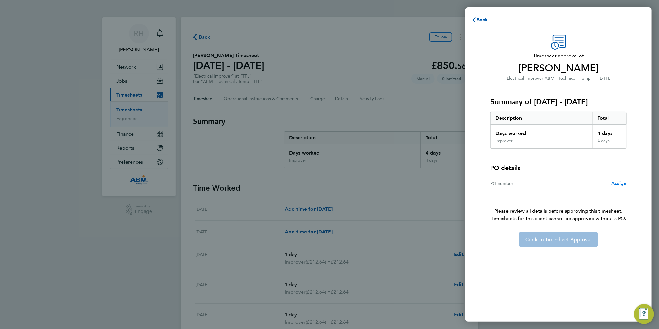
click at [626, 184] on span "Assign" at bounding box center [619, 183] width 16 height 6
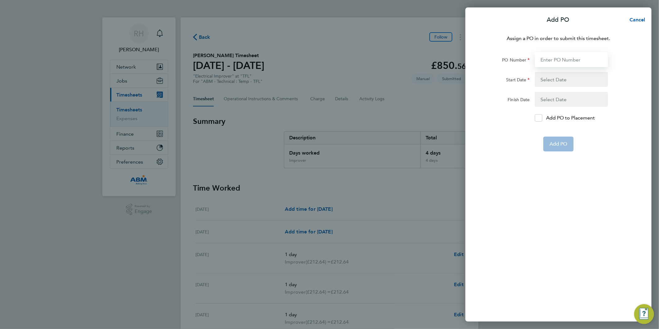
click at [549, 63] on input "PO Number" at bounding box center [571, 59] width 73 height 15
paste input "643795"
click at [573, 58] on input "643795/" at bounding box center [571, 59] width 73 height 15
paste input "643796"
click at [590, 58] on input "643795/643796/" at bounding box center [571, 59] width 73 height 15
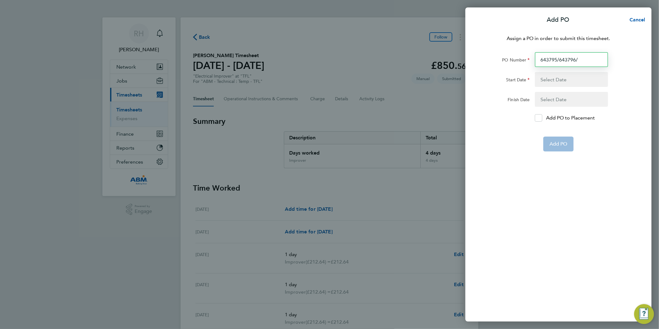
paste input "643797"
type input "643795/643796/643797"
click at [556, 81] on button "button" at bounding box center [571, 79] width 73 height 15
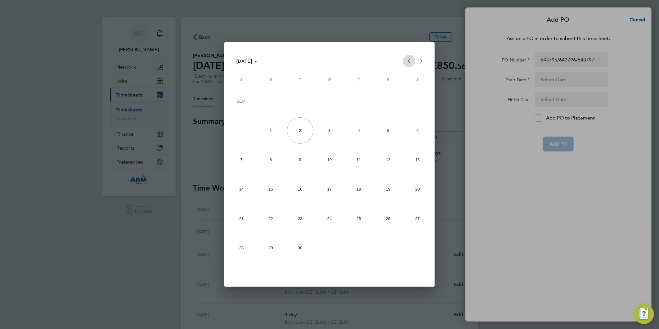
click at [407, 60] on span "Previous month" at bounding box center [409, 61] width 12 height 12
click at [422, 190] on span "23" at bounding box center [417, 191] width 26 height 26
type input "[DATE]"
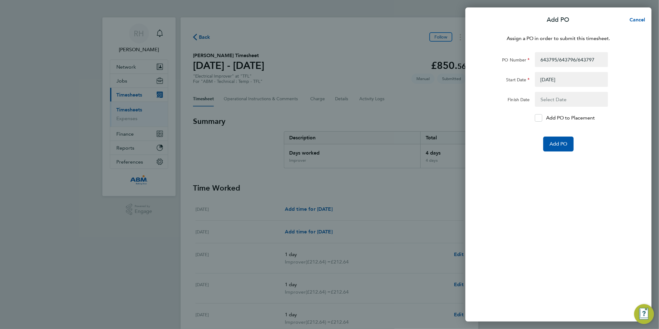
click at [563, 99] on button "button" at bounding box center [571, 99] width 73 height 15
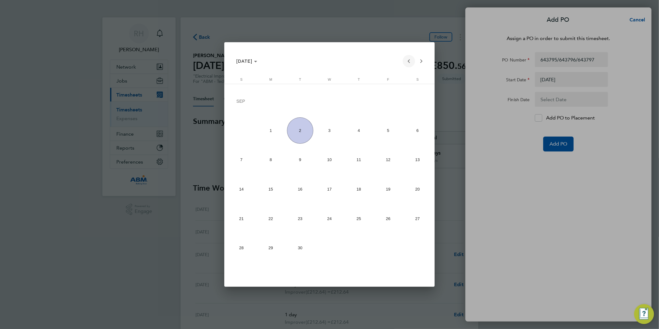
click at [407, 60] on span "Previous month" at bounding box center [409, 61] width 12 height 12
click at [380, 222] on span "29" at bounding box center [388, 220] width 26 height 26
type input "[DATE]"
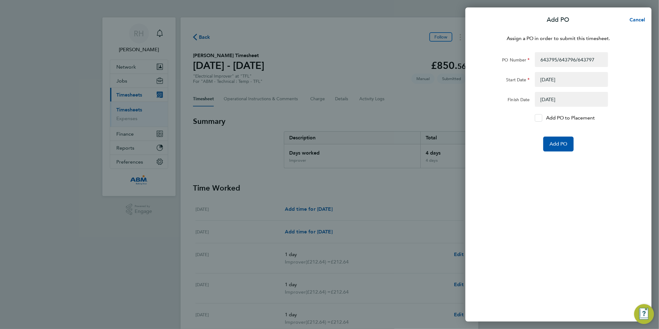
click at [537, 118] on icon at bounding box center [539, 118] width 5 height 4
click at [541, 118] on input "Add PO to Placement" at bounding box center [541, 118] width 0 height 0
click at [560, 141] on span "Add PO" at bounding box center [559, 144] width 18 height 6
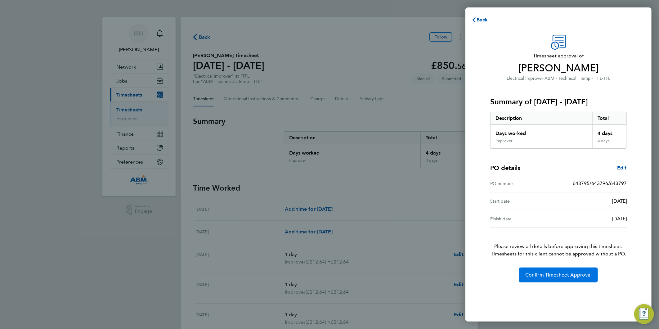
click at [529, 274] on span "Confirm Timesheet Approval" at bounding box center [558, 275] width 66 height 6
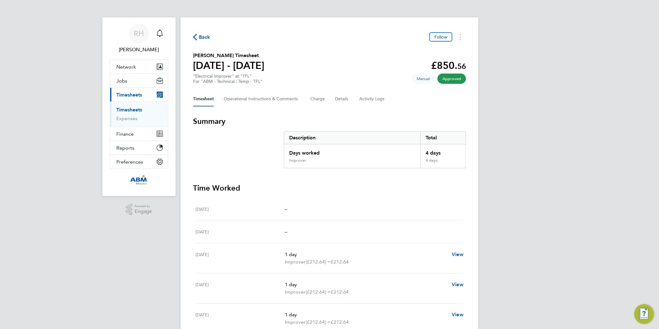
click at [199, 36] on span "Back" at bounding box center [204, 37] width 11 height 7
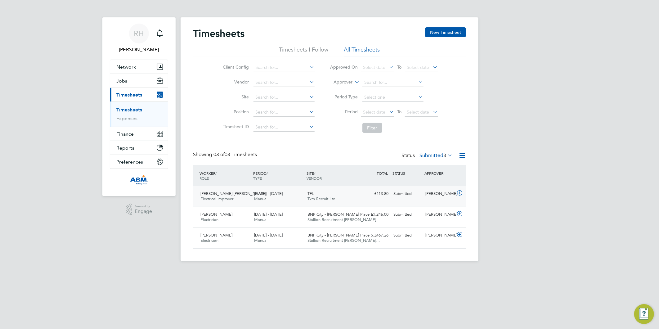
drag, startPoint x: 459, startPoint y: 192, endPoint x: 436, endPoint y: 199, distance: 23.8
click at [460, 192] on icon at bounding box center [460, 193] width 8 height 5
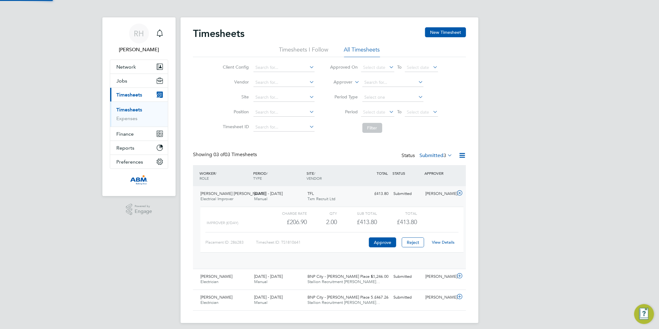
scroll to position [10, 61]
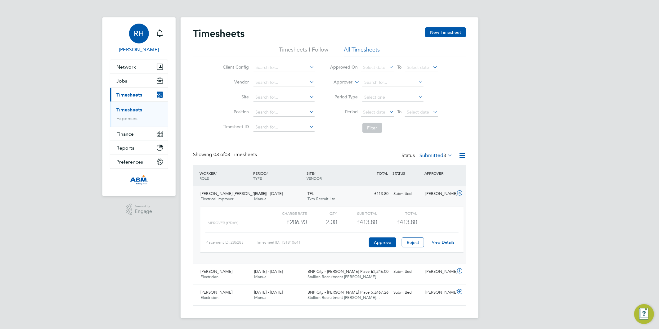
click at [142, 32] on span "RH" at bounding box center [139, 33] width 10 height 8
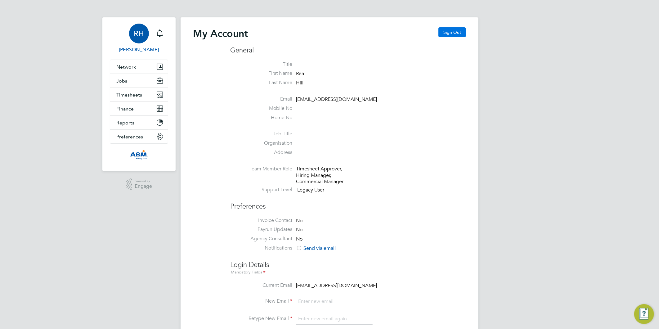
click at [446, 33] on button "Sign Out" at bounding box center [453, 32] width 28 height 10
